Goal: Register for event/course

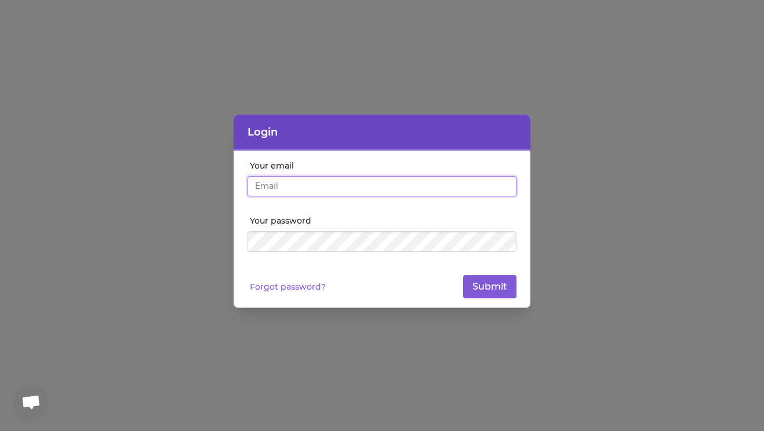
type input "[EMAIL_ADDRESS][DOMAIN_NAME]"
click at [491, 299] on div "Your email [EMAIL_ADDRESS][DOMAIN_NAME] Your password Forgot password? Submit" at bounding box center [381, 229] width 297 height 157
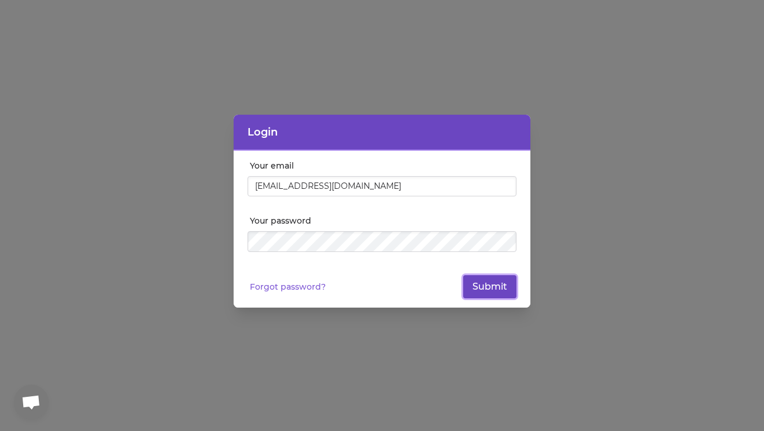
click at [487, 286] on button "Submit" at bounding box center [489, 286] width 53 height 23
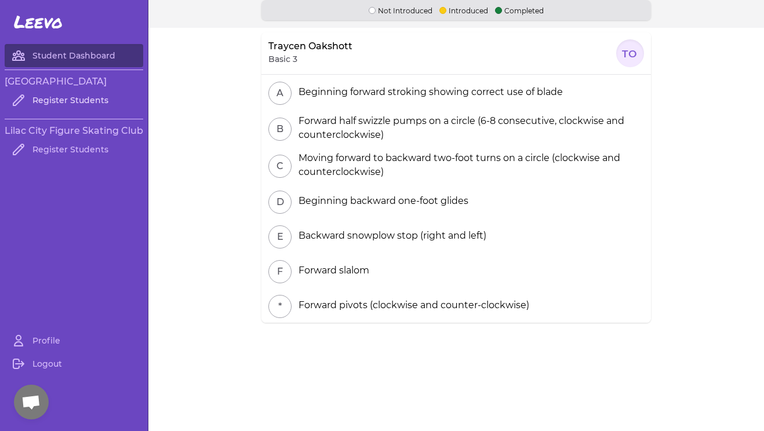
click at [90, 101] on link "Register Students" at bounding box center [74, 100] width 138 height 23
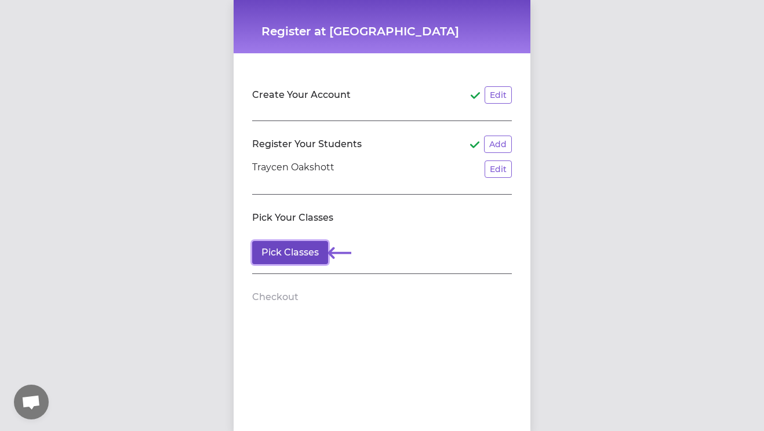
click at [274, 255] on button "Pick Classes" at bounding box center [290, 252] width 76 height 23
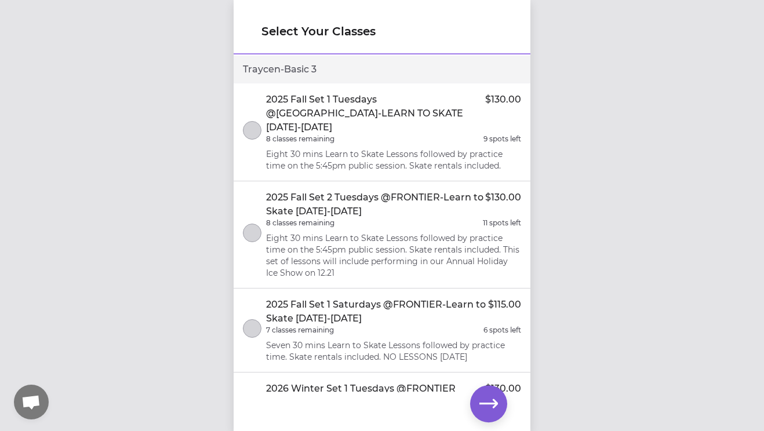
click at [254, 145] on li "2025 Fall Set 1 Tuesdays @[GEOGRAPHIC_DATA]-LEARN TO SKATE [DATE]-[DATE] $130.0…" at bounding box center [381, 132] width 297 height 98
click at [483, 400] on icon "button" at bounding box center [488, 404] width 19 height 19
